Goal: Task Accomplishment & Management: Complete application form

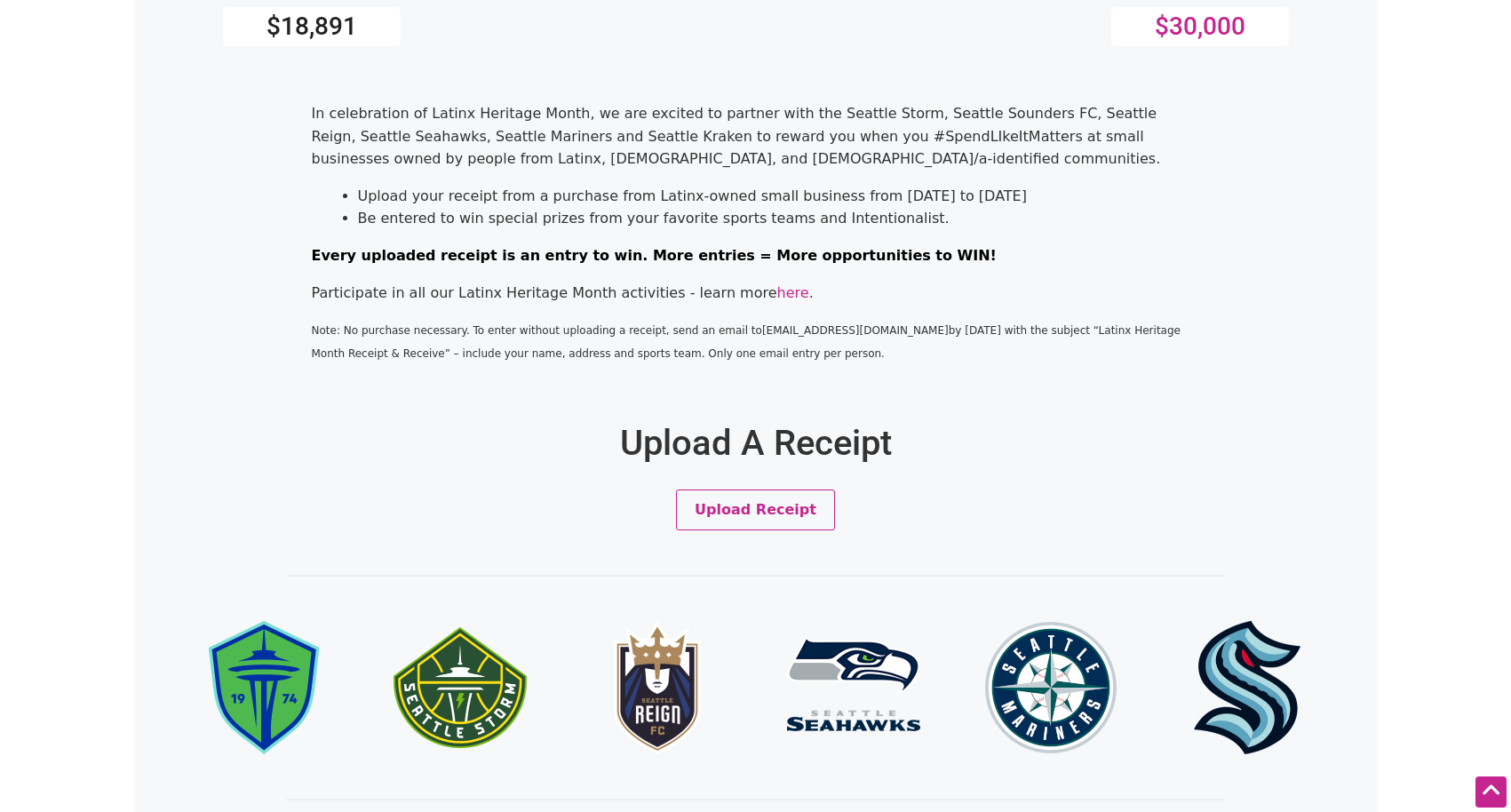
scroll to position [457, 0]
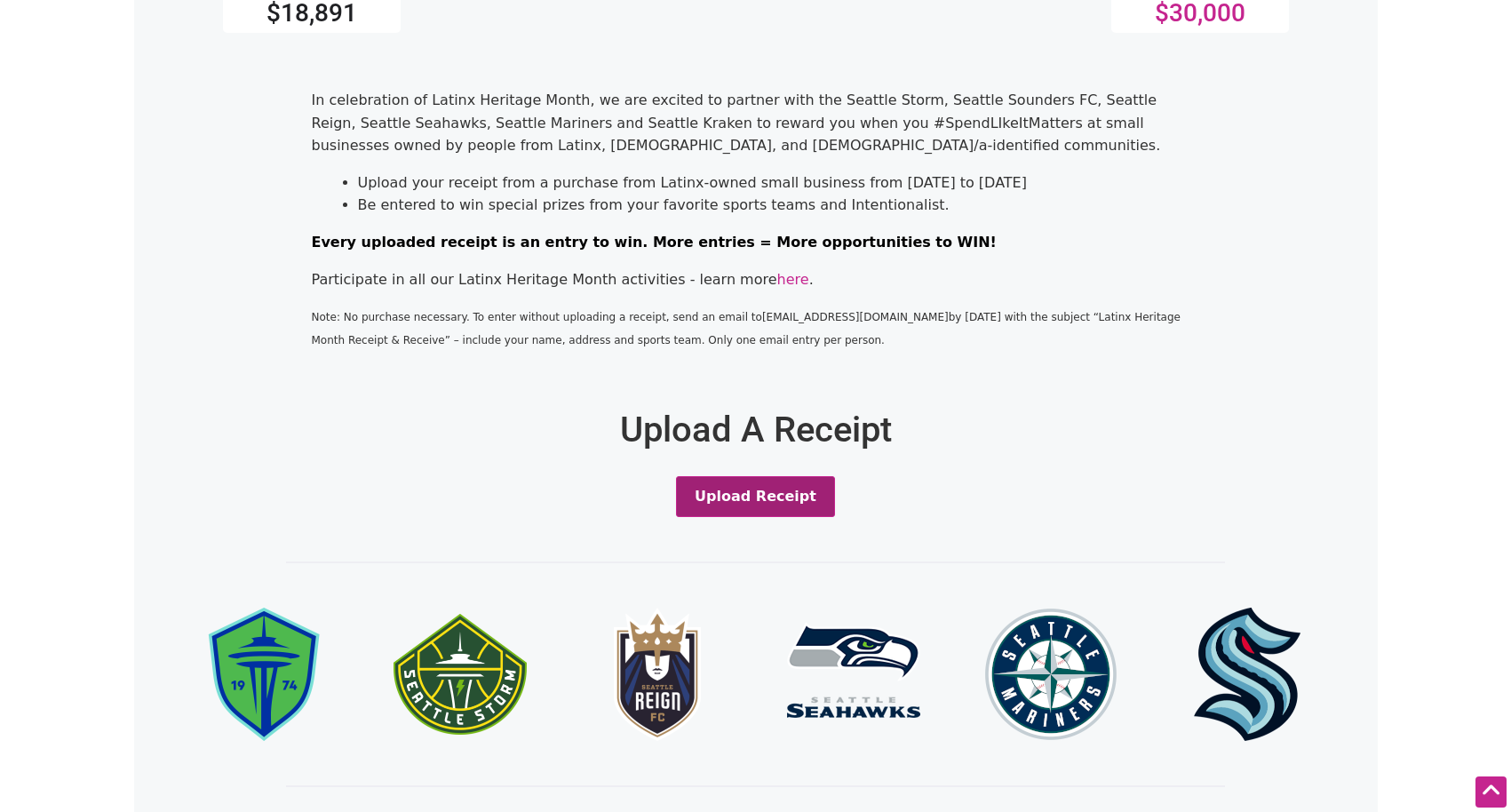
click at [747, 506] on button "Upload Receipt" at bounding box center [755, 496] width 159 height 40
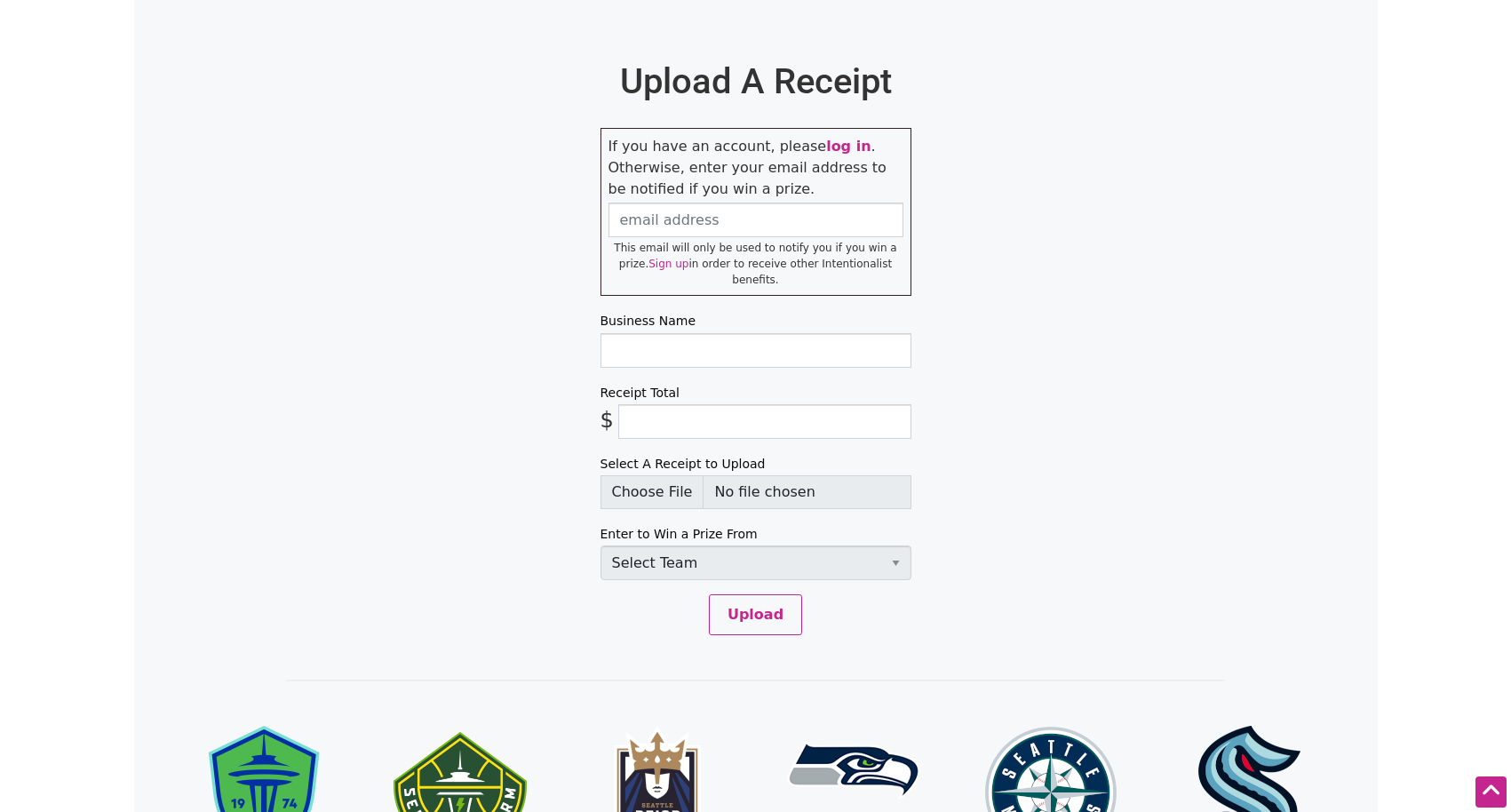
scroll to position [822, 0]
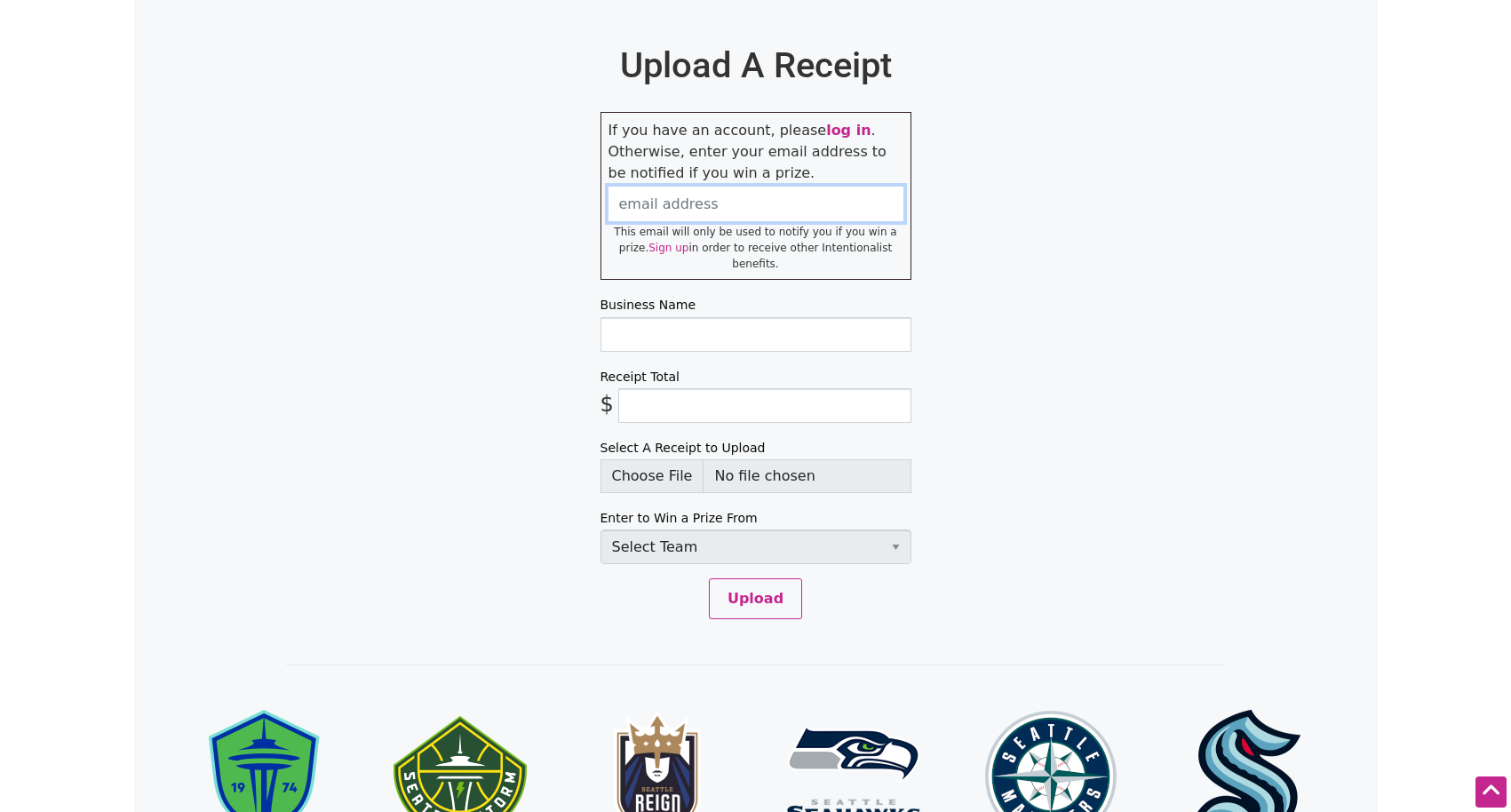
click at [738, 210] on input "email" at bounding box center [755, 204] width 295 height 35
type input "[EMAIL_ADDRESS][DOMAIN_NAME]"
click at [729, 323] on input "Business Name" at bounding box center [756, 334] width 310 height 35
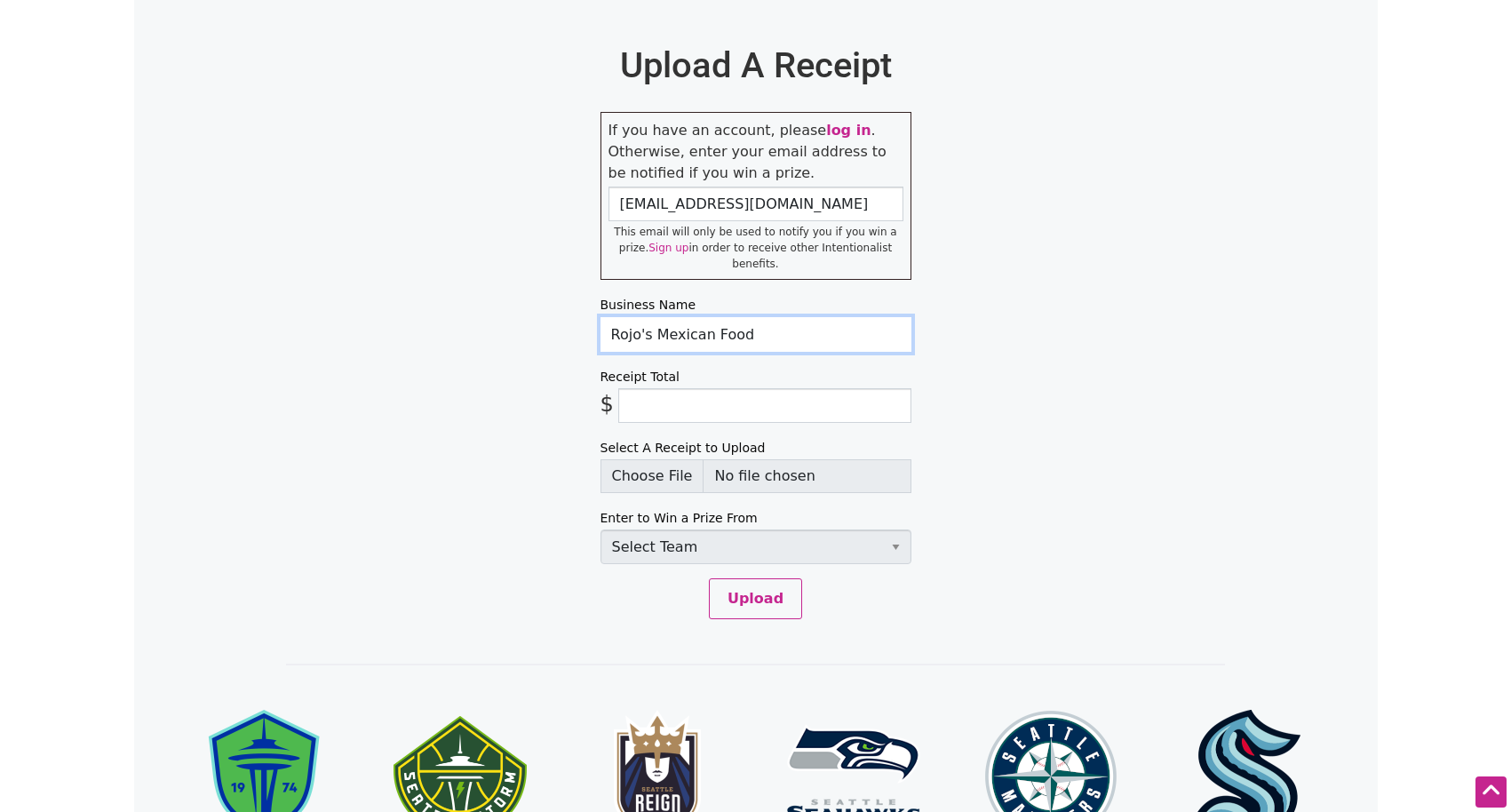
type input "Rojo's Mexican Food"
click at [688, 391] on input "Receipt Total" at bounding box center [764, 406] width 293 height 35
paste input "$25.22"
type input "$25.22"
click at [674, 462] on input "Select A Receipt to Upload" at bounding box center [756, 476] width 310 height 34
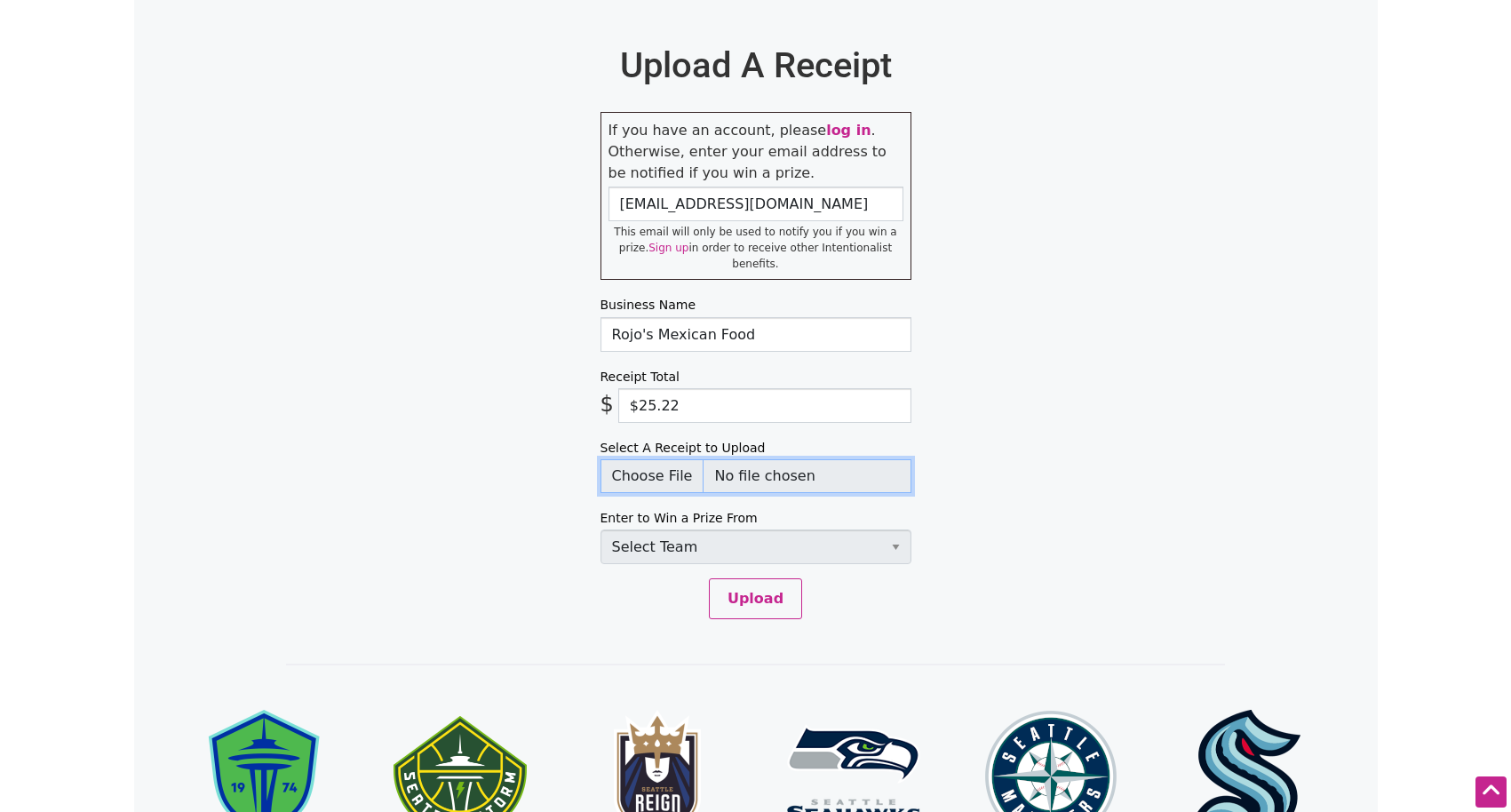
click at [672, 463] on input "Select A Receipt to Upload" at bounding box center [756, 476] width 310 height 34
type input "C:\fakepath\RojosReceipt-2025-10-04.png"
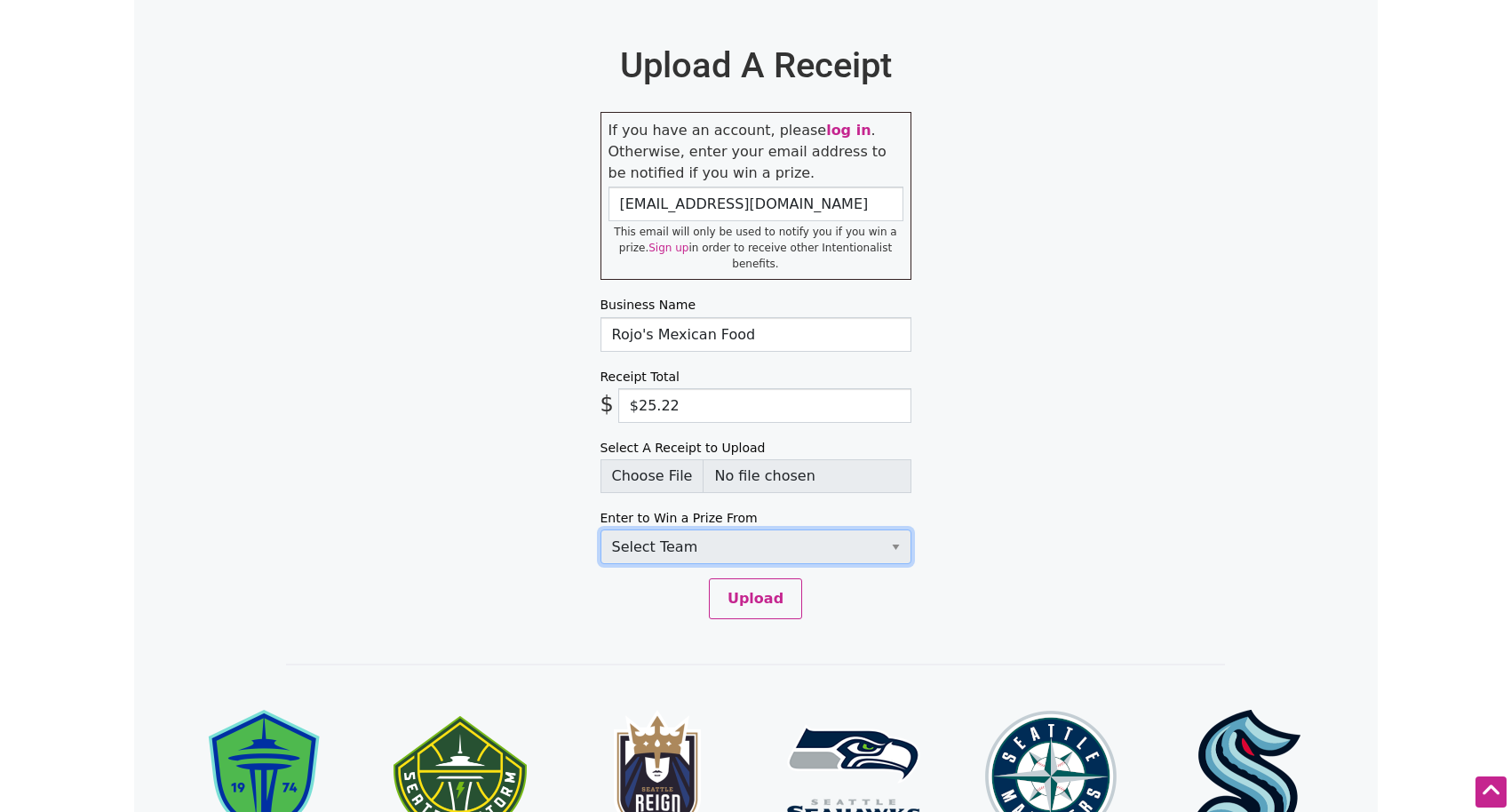
click at [894, 535] on select "Select Team Seattle Sounders FC Seattle Storm Seattle Reign Seattle Seahawks Se…" at bounding box center [756, 547] width 310 height 35
select select "SeattleSounders"
click at [601, 529] on select "Select Team Seattle Sounders FC Seattle Storm Seattle Reign Seattle Seahawks Se…" at bounding box center [756, 547] width 310 height 35
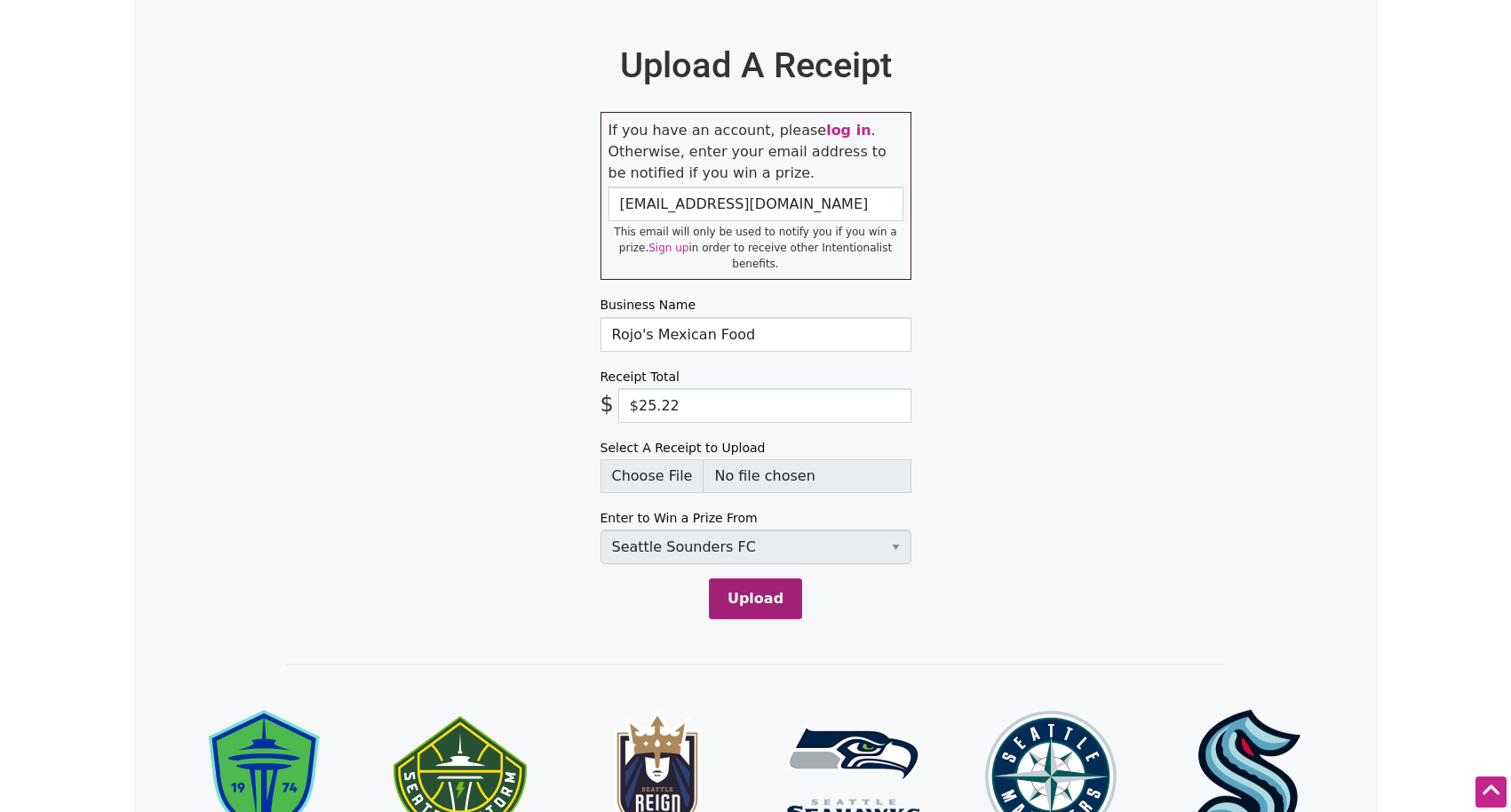
click at [756, 579] on button "Upload" at bounding box center [756, 599] width 94 height 40
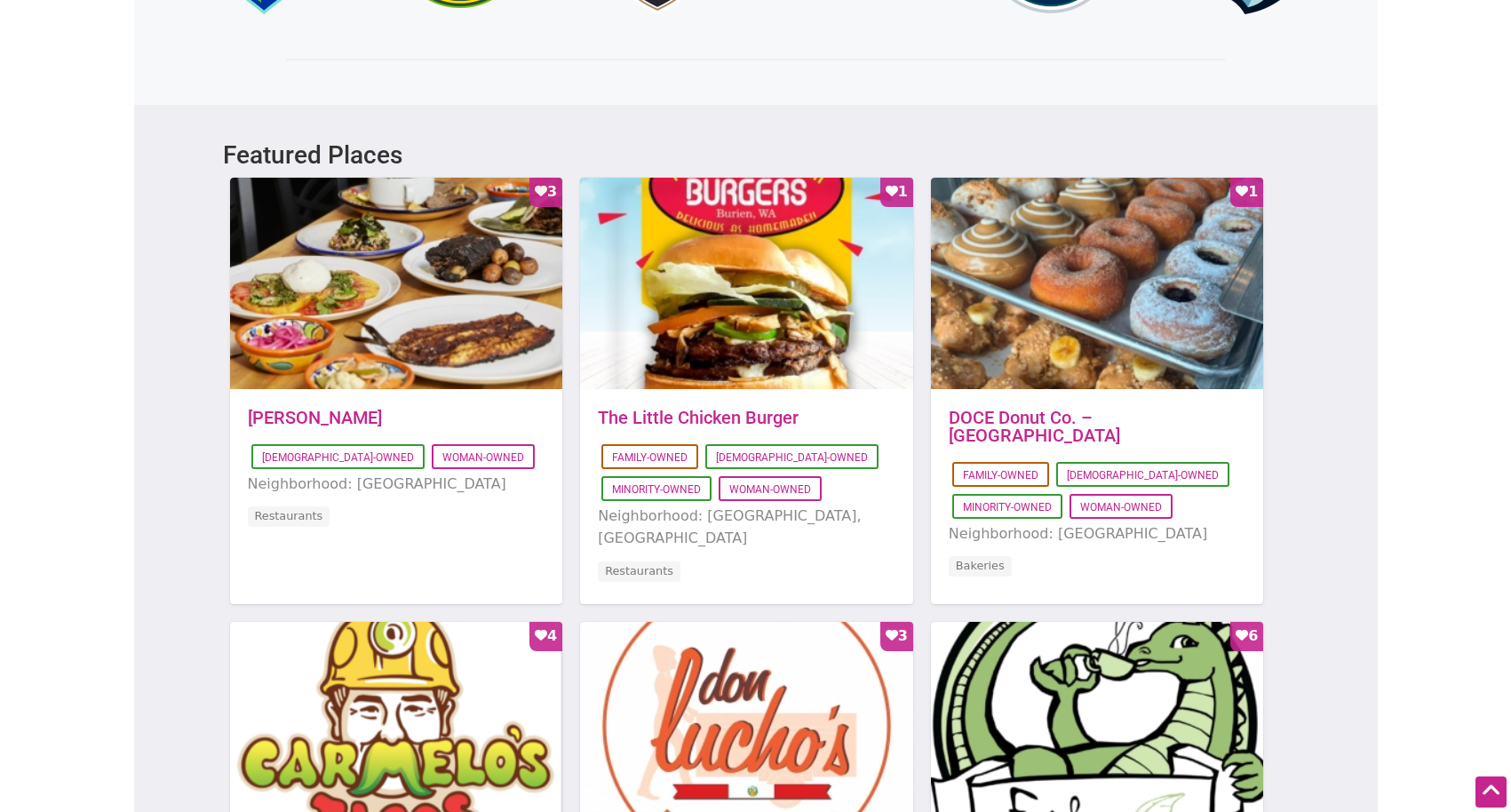
scroll to position [1382, 0]
